Goal: Transaction & Acquisition: Purchase product/service

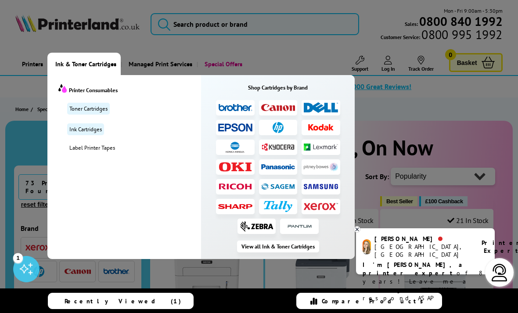
click at [77, 105] on link "Toner Cartridges" at bounding box center [88, 109] width 43 height 12
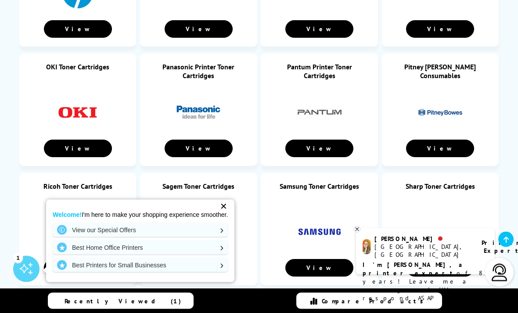
scroll to position [664, 0]
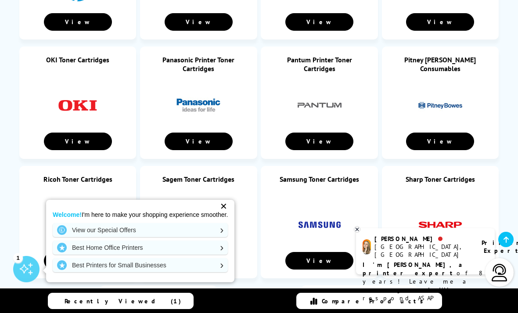
click at [90, 237] on link "View our Special Offers" at bounding box center [140, 230] width 175 height 14
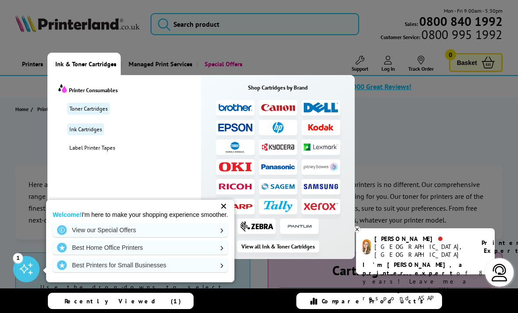
click at [88, 110] on link "Toner Cartridges" at bounding box center [88, 109] width 43 height 12
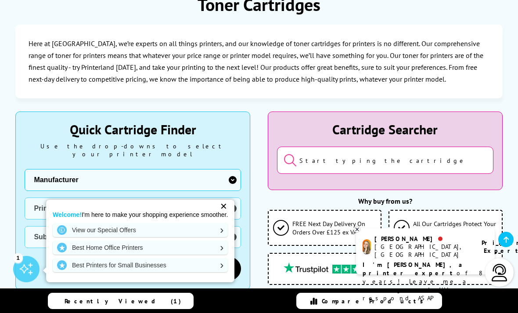
click at [333, 159] on input "search" at bounding box center [385, 160] width 216 height 27
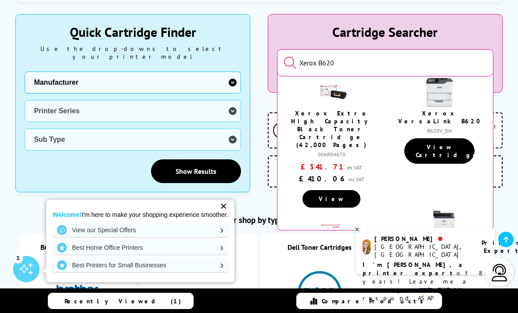
scroll to position [5, 0]
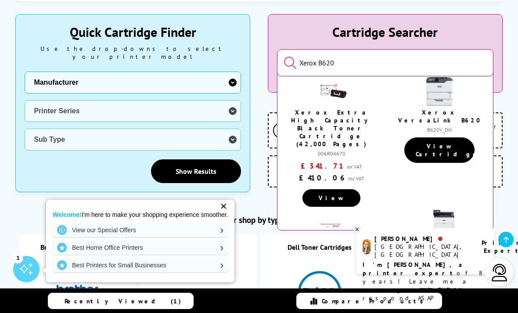
type input "Xerox B620"
click at [332, 189] on link "View" at bounding box center [331, 198] width 58 height 18
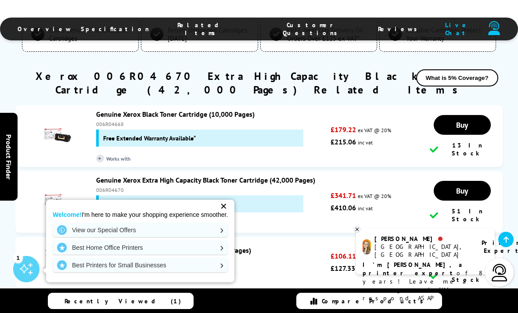
scroll to position [1078, 0]
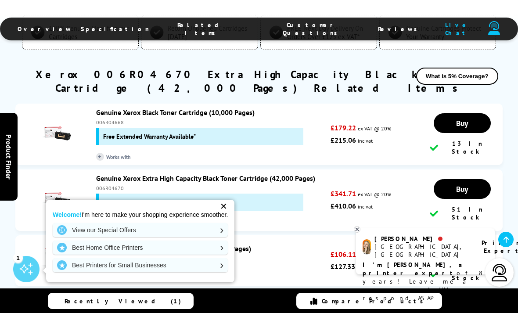
click at [26, 10] on div "Overview Specification Related Items Customer Questions Reviews Live Chat" at bounding box center [259, 22] width 518 height 45
click at [12, 71] on div "100% Genuine Manufacturer Cartridges Return Unopened Cartridges [DATE] FREE Nex…" at bounding box center [259, 164] width 518 height 299
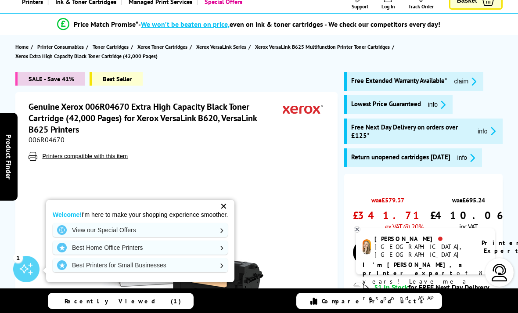
scroll to position [0, 0]
